Goal: Check status

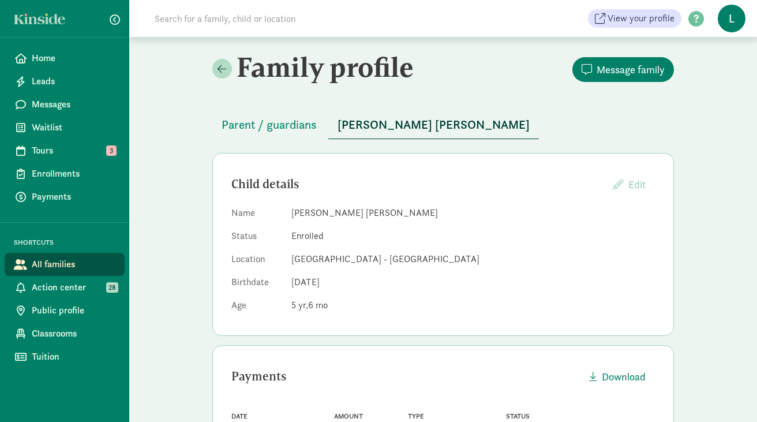
click at [230, 14] on input at bounding box center [310, 18] width 324 height 23
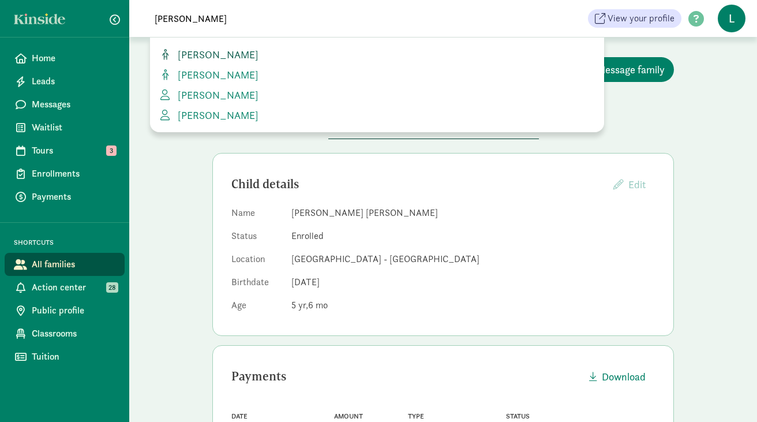
type input "[PERSON_NAME]"
click at [214, 50] on span "[PERSON_NAME]" at bounding box center [215, 54] width 85 height 13
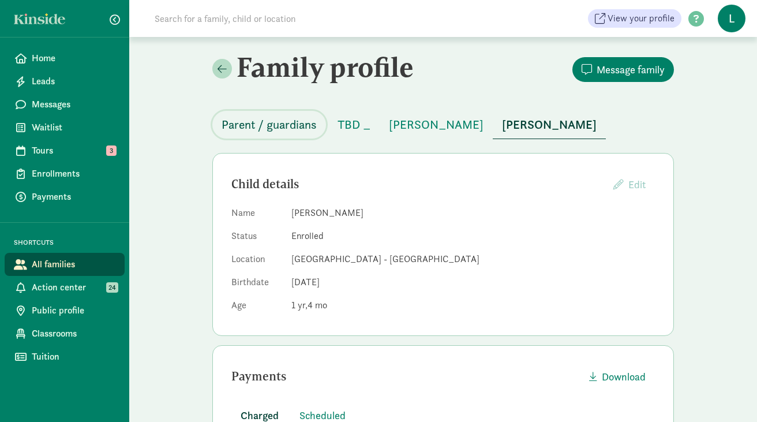
click at [255, 126] on span "Parent / guardians" at bounding box center [269, 124] width 95 height 18
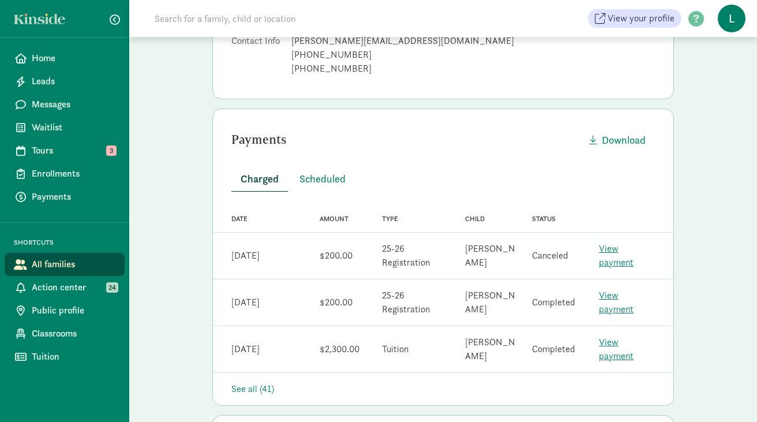
scroll to position [196, 0]
click at [330, 174] on span "Scheduled" at bounding box center [323, 178] width 46 height 16
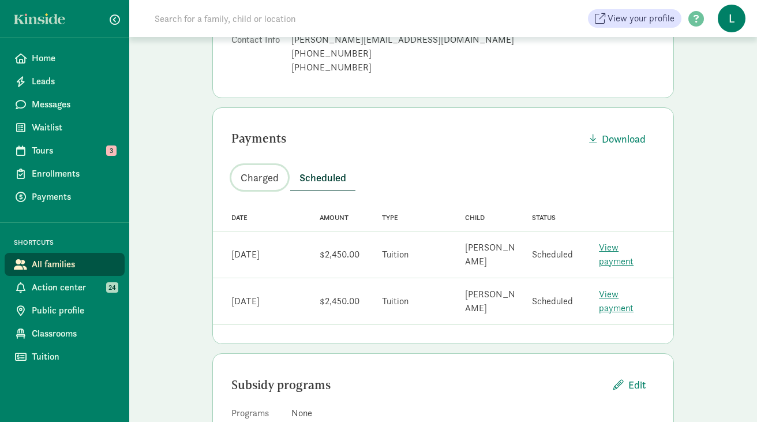
click at [264, 179] on span "Charged" at bounding box center [260, 178] width 38 height 16
